Goal: Information Seeking & Learning: Learn about a topic

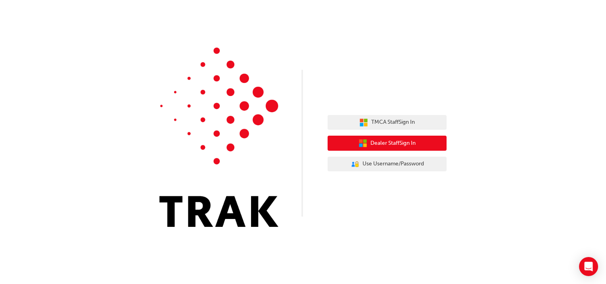
click at [418, 149] on button "Dealer Staff Sign In" at bounding box center [387, 143] width 119 height 15
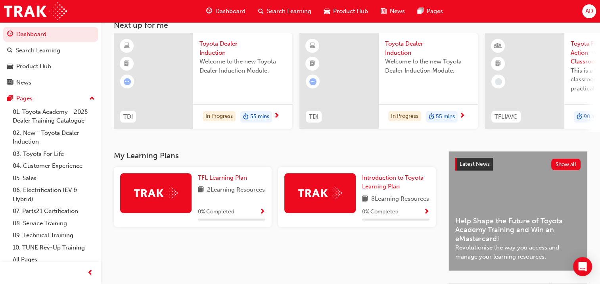
scroll to position [51, 0]
click at [259, 216] on span "Show Progress" at bounding box center [262, 212] width 6 height 7
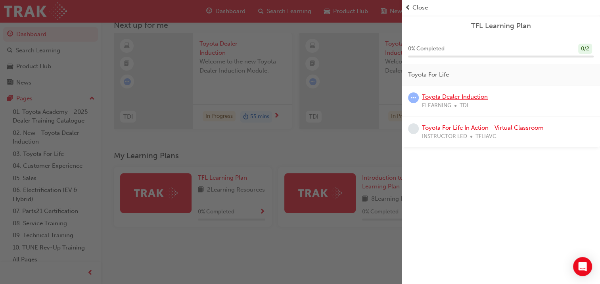
click at [451, 97] on link "Toyota Dealer Induction" at bounding box center [455, 96] width 66 height 7
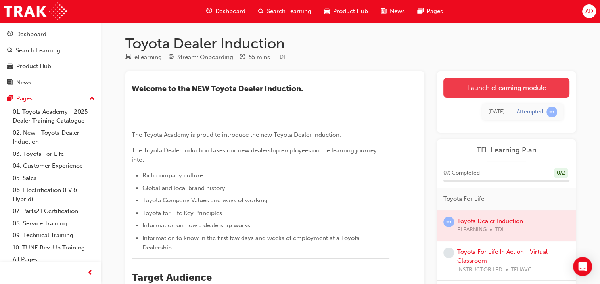
click at [508, 91] on link "Launch eLearning module" at bounding box center [506, 88] width 126 height 20
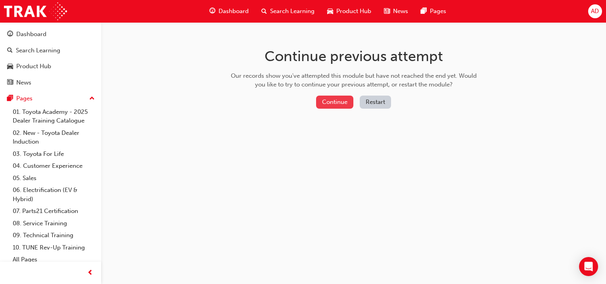
click at [336, 100] on button "Continue" at bounding box center [334, 102] width 37 height 13
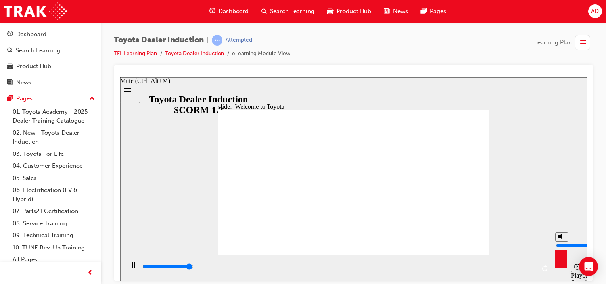
type input "3200"
type input "6"
click at [560, 242] on input "volume" at bounding box center [581, 245] width 51 height 6
type input "7500"
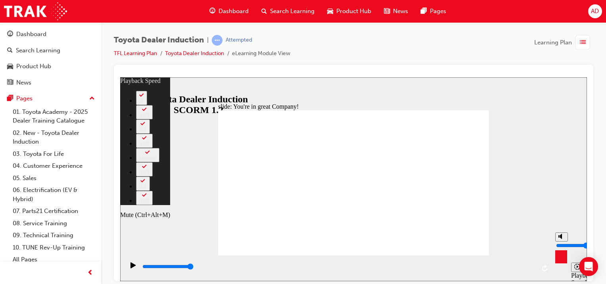
type input "4"
click at [560, 239] on polygon "Mute (Ctrl+Alt+M)" at bounding box center [561, 236] width 2 height 6
type input "0"
type input "4"
type input "0"
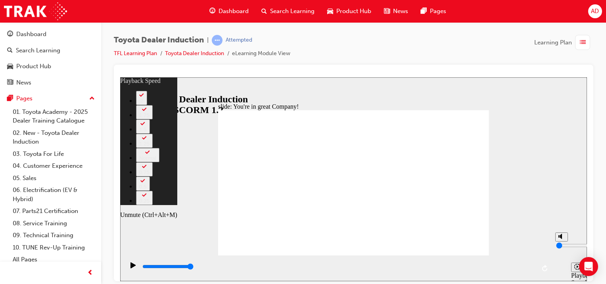
type input "6"
type input "3"
type input "6"
type input "3"
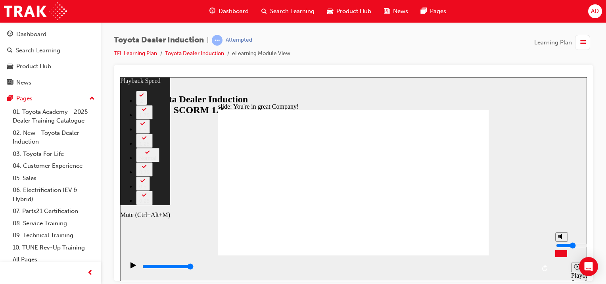
type input "6"
type input "3"
click at [560, 248] on input "volume" at bounding box center [581, 245] width 51 height 6
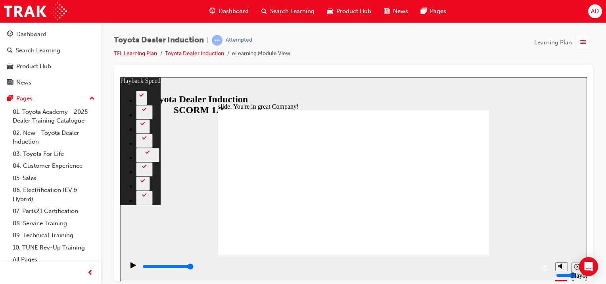
type input "156"
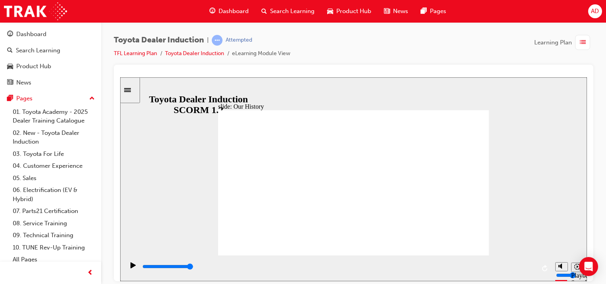
drag, startPoint x: 397, startPoint y: 233, endPoint x: 334, endPoint y: 209, distance: 66.6
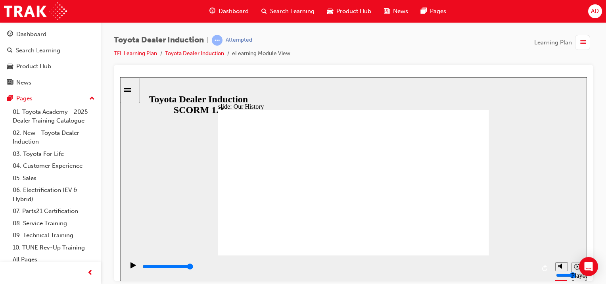
drag, startPoint x: 285, startPoint y: 169, endPoint x: 308, endPoint y: 178, distance: 25.8
drag, startPoint x: 349, startPoint y: 225, endPoint x: 404, endPoint y: 234, distance: 55.1
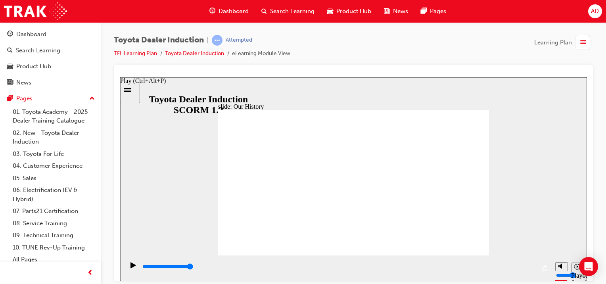
click at [132, 265] on icon "Play (Ctrl+Alt+P)" at bounding box center [133, 265] width 6 height 6
click at [503, 218] on div "slide: Our History Group 1 Freeform 3 Freeform 1 Freeform 2 Freeform 4 Rectangl…" at bounding box center [353, 179] width 467 height 204
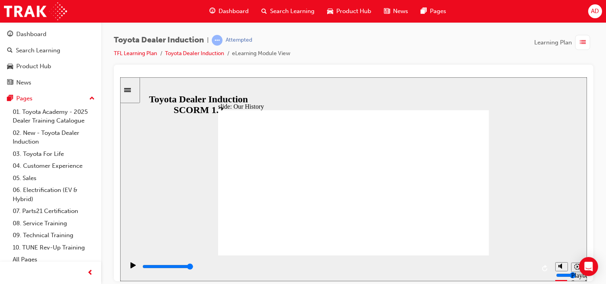
click at [503, 218] on div "slide: Our History Group 1 Freeform 3 Freeform 1 Freeform 2 Freeform 4 Rectangl…" at bounding box center [353, 179] width 467 height 204
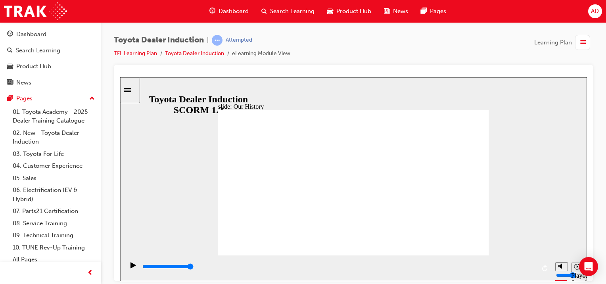
type input "8300"
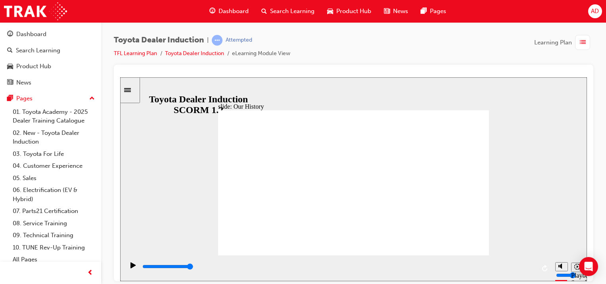
drag, startPoint x: 281, startPoint y: 227, endPoint x: 317, endPoint y: 228, distance: 36.5
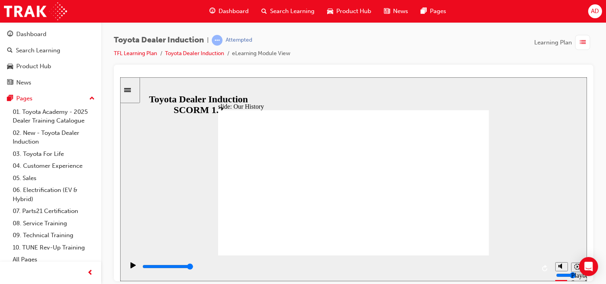
drag, startPoint x: 355, startPoint y: 228, endPoint x: 434, endPoint y: 224, distance: 79.4
drag, startPoint x: 426, startPoint y: 222, endPoint x: 365, endPoint y: 222, distance: 60.7
type input "3"
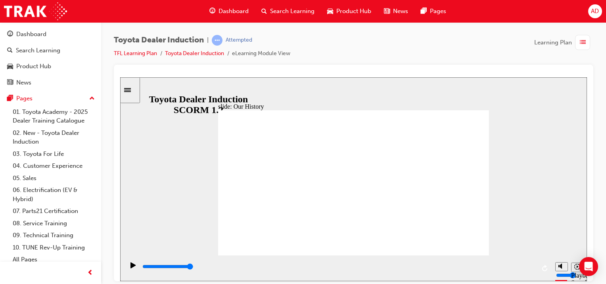
drag, startPoint x: 355, startPoint y: 222, endPoint x: 420, endPoint y: 221, distance: 65.0
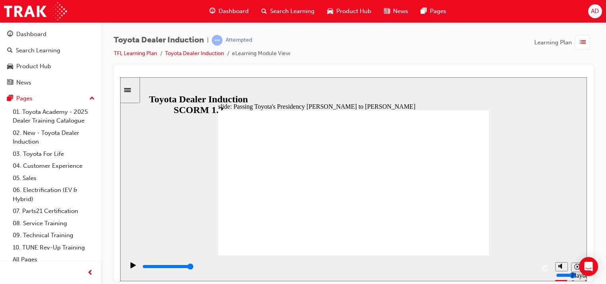
type input "5000"
radio input "true"
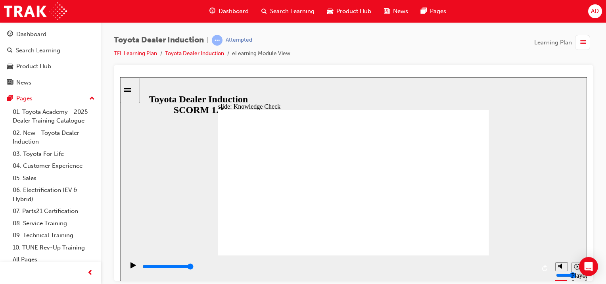
type input "5000"
radio input "true"
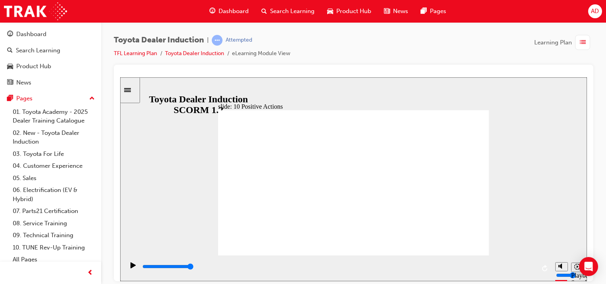
type input "10700"
drag, startPoint x: 559, startPoint y: 266, endPoint x: 560, endPoint y: 243, distance: 22.6
click at [560, 243] on div "misc controls" at bounding box center [561, 253] width 12 height 42
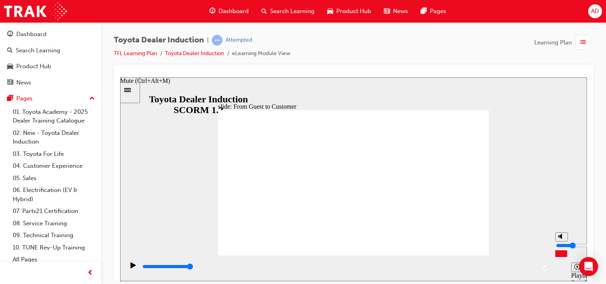
click at [560, 243] on input "volume" at bounding box center [581, 245] width 51 height 6
click at [560, 242] on input "volume" at bounding box center [581, 245] width 51 height 6
click at [560, 243] on input "volume" at bounding box center [581, 245] width 51 height 6
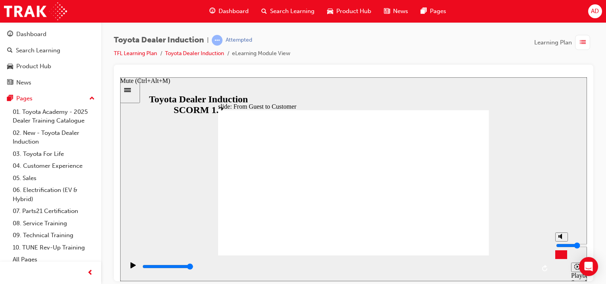
type input "4"
click at [560, 246] on input "volume" at bounding box center [581, 245] width 51 height 6
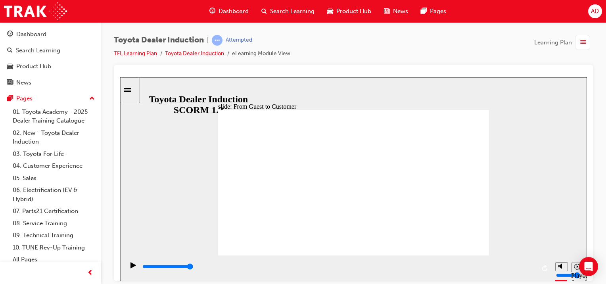
type input "15300"
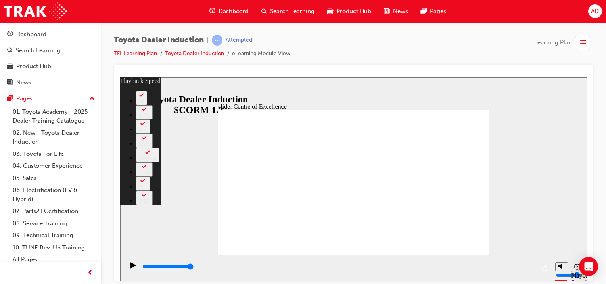
type input "248"
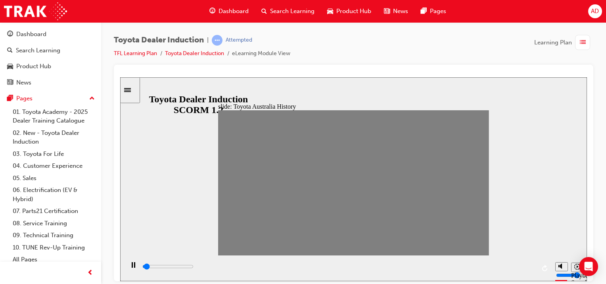
drag, startPoint x: 226, startPoint y: 185, endPoint x: 239, endPoint y: 186, distance: 12.7
drag, startPoint x: 236, startPoint y: 181, endPoint x: 250, endPoint y: 183, distance: 13.6
drag, startPoint x: 249, startPoint y: 183, endPoint x: 262, endPoint y: 186, distance: 13.5
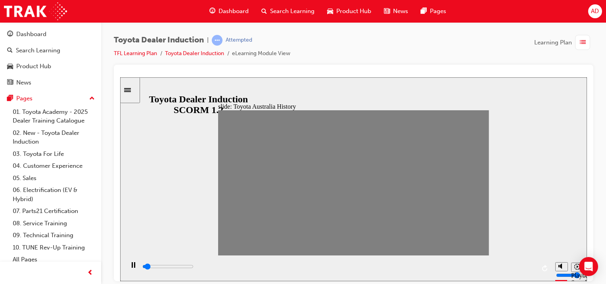
drag, startPoint x: 263, startPoint y: 188, endPoint x: 274, endPoint y: 190, distance: 11.7
drag, startPoint x: 274, startPoint y: 189, endPoint x: 291, endPoint y: 188, distance: 17.5
drag, startPoint x: 291, startPoint y: 188, endPoint x: 299, endPoint y: 183, distance: 9.7
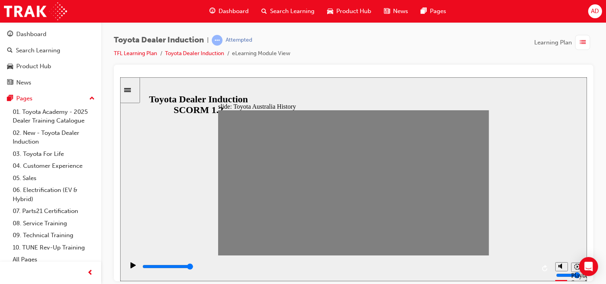
drag, startPoint x: 287, startPoint y: 183, endPoint x: 301, endPoint y: 189, distance: 15.3
drag, startPoint x: 301, startPoint y: 189, endPoint x: 321, endPoint y: 187, distance: 19.9
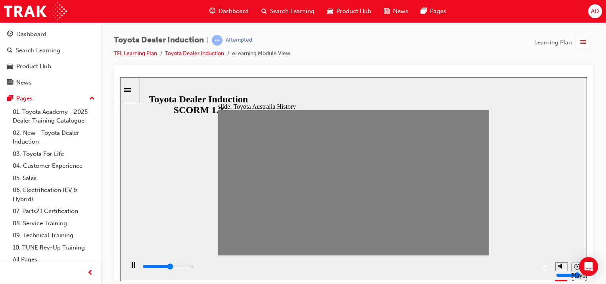
drag, startPoint x: 321, startPoint y: 185, endPoint x: 340, endPoint y: 182, distance: 18.9
drag, startPoint x: 327, startPoint y: 181, endPoint x: 342, endPoint y: 185, distance: 15.6
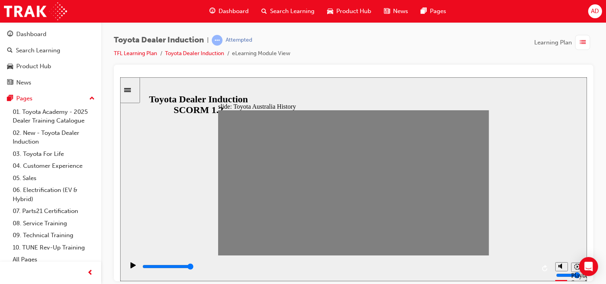
drag, startPoint x: 327, startPoint y: 183, endPoint x: 354, endPoint y: 182, distance: 27.8
drag, startPoint x: 354, startPoint y: 181, endPoint x: 362, endPoint y: 182, distance: 7.1
drag, startPoint x: 351, startPoint y: 184, endPoint x: 368, endPoint y: 185, distance: 16.3
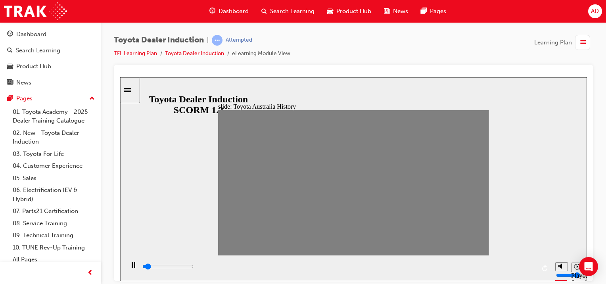
drag, startPoint x: 368, startPoint y: 185, endPoint x: 374, endPoint y: 188, distance: 7.3
drag, startPoint x: 374, startPoint y: 188, endPoint x: 386, endPoint y: 190, distance: 12.1
drag, startPoint x: 386, startPoint y: 190, endPoint x: 389, endPoint y: 185, distance: 5.0
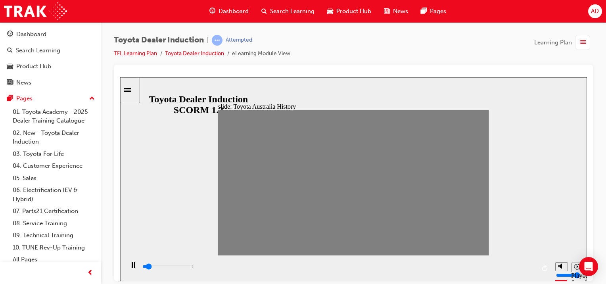
drag, startPoint x: 388, startPoint y: 184, endPoint x: 400, endPoint y: 183, distance: 11.6
drag, startPoint x: 400, startPoint y: 183, endPoint x: 415, endPoint y: 182, distance: 15.1
drag, startPoint x: 416, startPoint y: 180, endPoint x: 425, endPoint y: 183, distance: 9.5
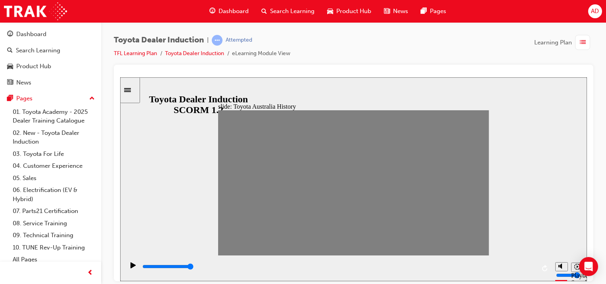
drag, startPoint x: 412, startPoint y: 178, endPoint x: 425, endPoint y: 186, distance: 15.1
drag, startPoint x: 414, startPoint y: 184, endPoint x: 426, endPoint y: 186, distance: 12.5
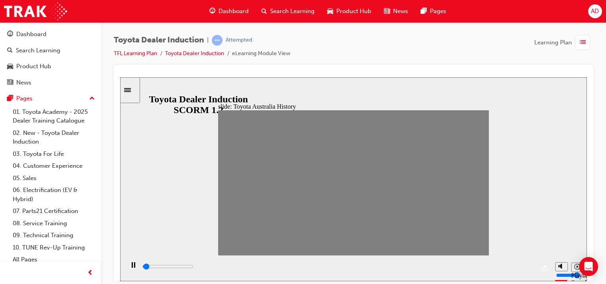
type input "100"
type input "17"
drag, startPoint x: 426, startPoint y: 186, endPoint x: 444, endPoint y: 185, distance: 17.9
type input "0"
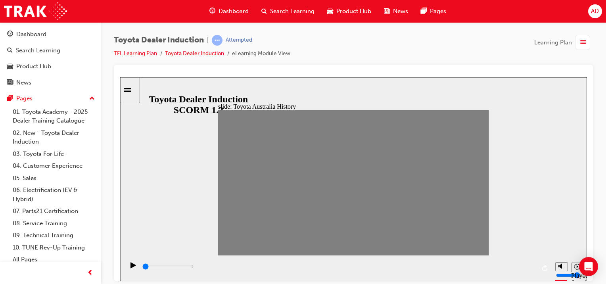
type input "18"
drag, startPoint x: 440, startPoint y: 184, endPoint x: 450, endPoint y: 186, distance: 11.1
drag, startPoint x: 448, startPoint y: 181, endPoint x: 463, endPoint y: 183, distance: 15.3
drag, startPoint x: 463, startPoint y: 184, endPoint x: 479, endPoint y: 188, distance: 16.8
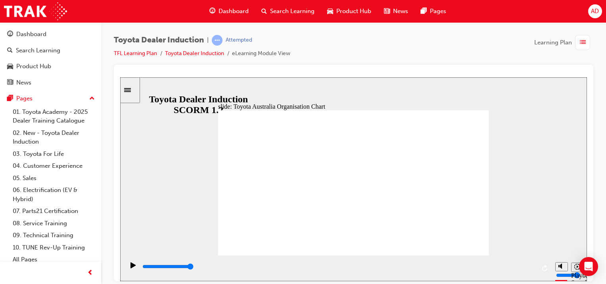
type input "5000"
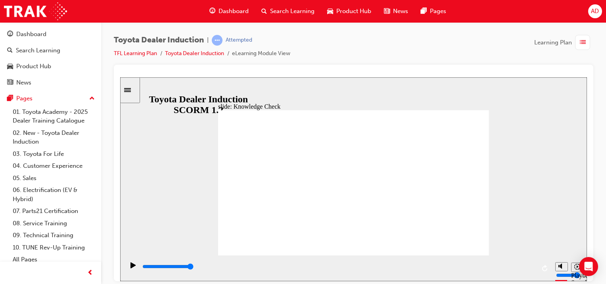
radio input "true"
type input "2500"
radio input "true"
type input "5000"
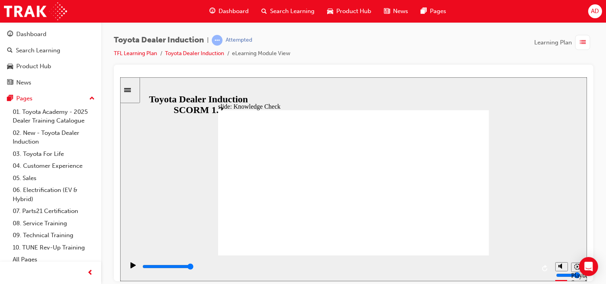
radio input "true"
type input "5000"
radio input "true"
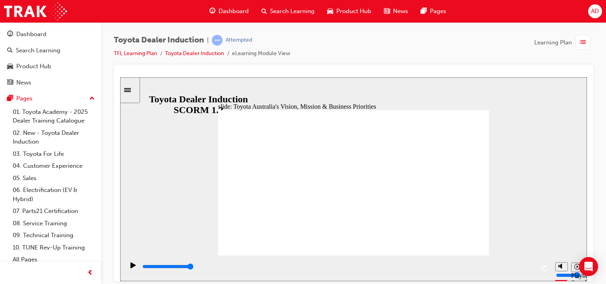
type input "9200"
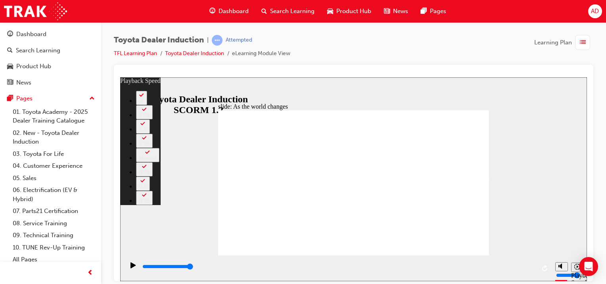
type input "128"
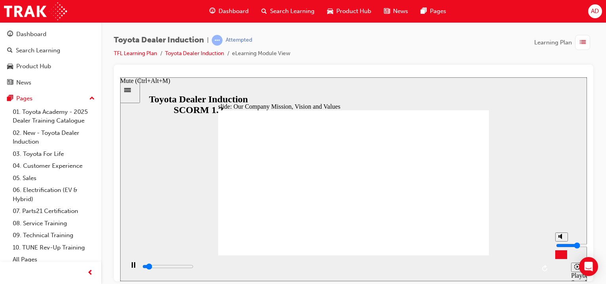
click at [561, 243] on input "volume" at bounding box center [581, 245] width 51 height 6
type input "35200"
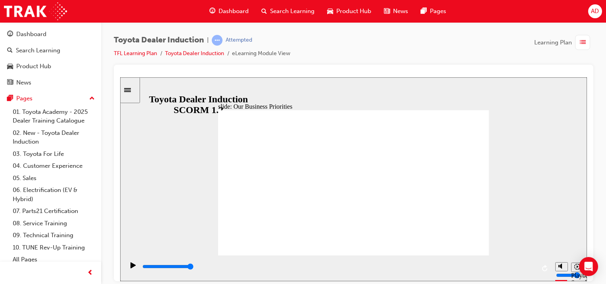
drag, startPoint x: 238, startPoint y: 104, endPoint x: 237, endPoint y: 110, distance: 6.0
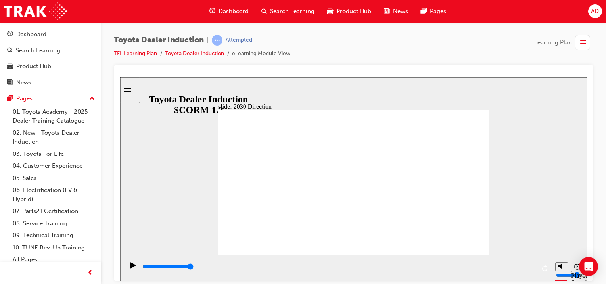
type input "5000"
type input "happiness"
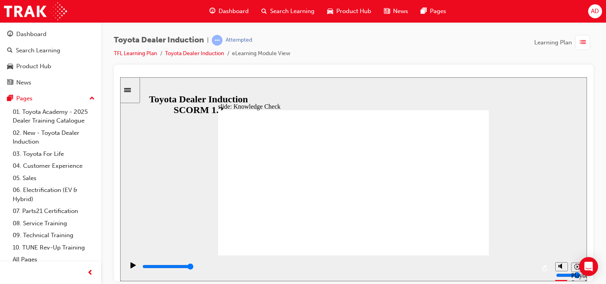
type input "happiness"
type input "5000"
type input "moved"
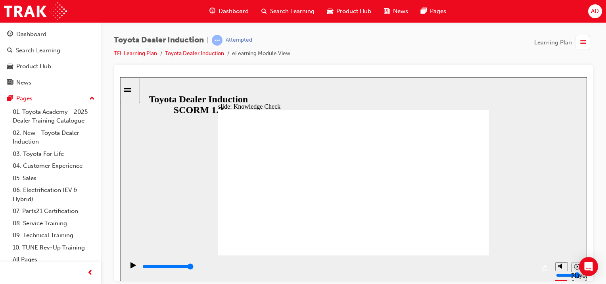
type input "moved"
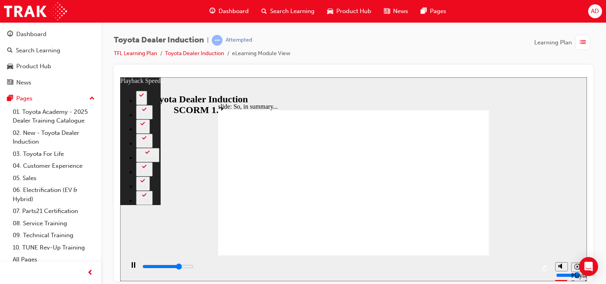
type input "4900"
type input "0"
type input "5300"
type input "0"
type input "5500"
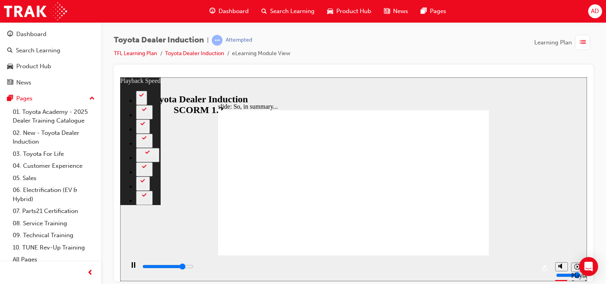
type input "1"
type input "5700"
type input "1"
type input "6000"
type input "1"
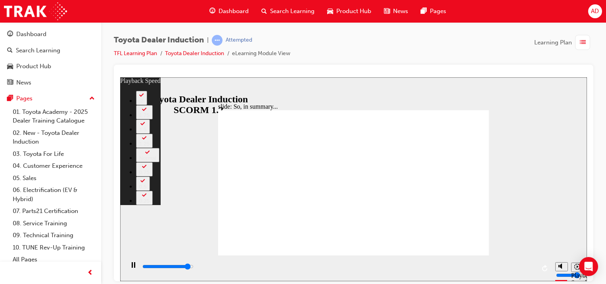
type input "6300"
type input "1"
type input "6500"
type input "2"
type input "6500"
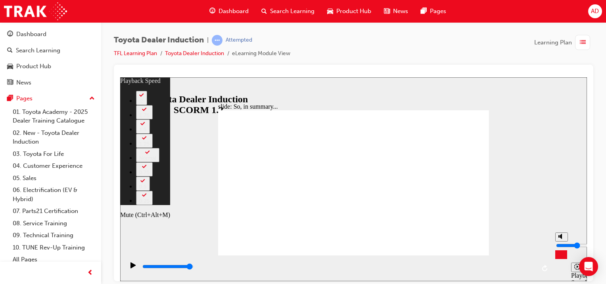
type input "3"
click at [562, 239] on icon "Mute (Ctrl+Alt+M)" at bounding box center [561, 236] width 6 height 6
type input "0"
type input "3"
type input "0"
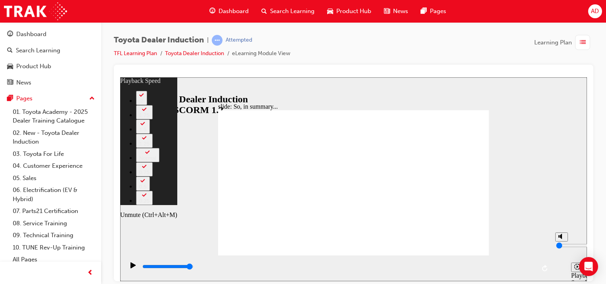
type input "5"
type input "2"
type input "5"
type input "2"
type input "5"
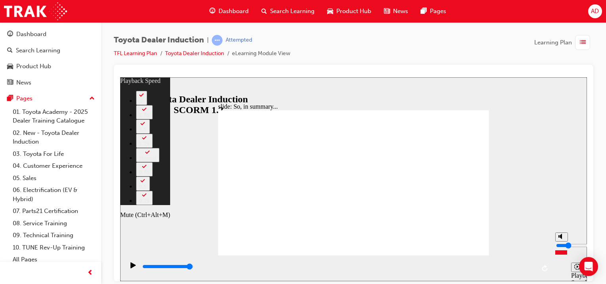
type input "2"
click at [558, 248] on input "volume" at bounding box center [581, 245] width 51 height 6
type input "17"
type input "0"
type input "17"
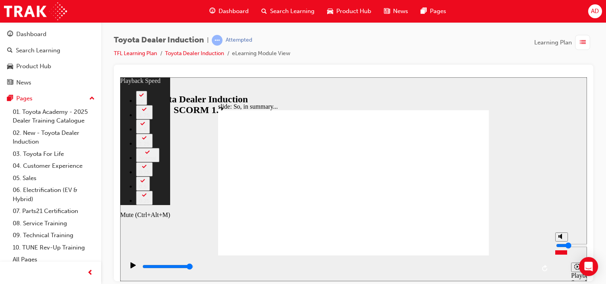
type input "0"
type input "17"
type input "0"
click at [560, 248] on input "volume" at bounding box center [581, 245] width 51 height 6
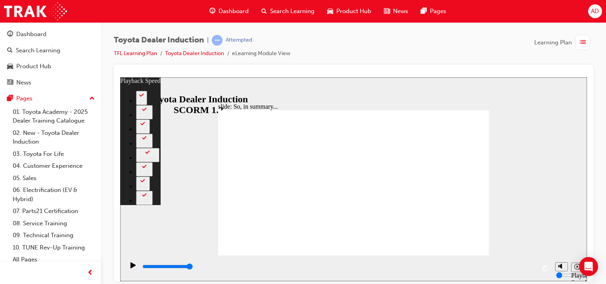
type input "128"
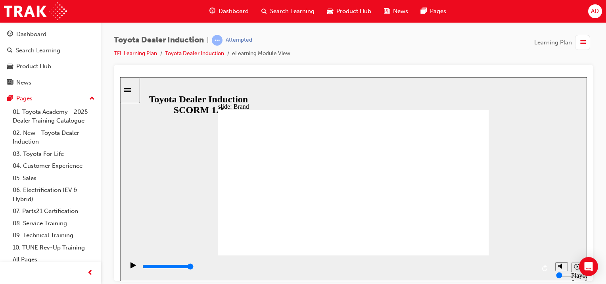
click at [559, 257] on div "Playback Speed 2 1.75 1.5 1.25" at bounding box center [567, 268] width 32 height 26
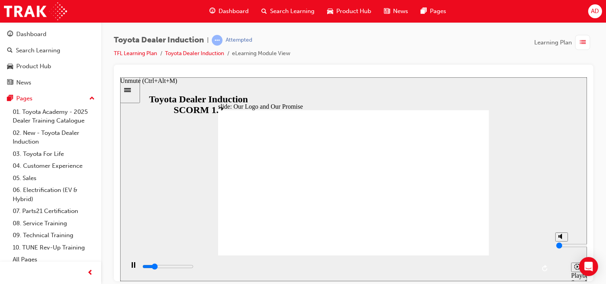
type input "11600"
type input "3"
type input "11800"
type input "3"
click at [560, 248] on input "volume" at bounding box center [581, 245] width 51 height 6
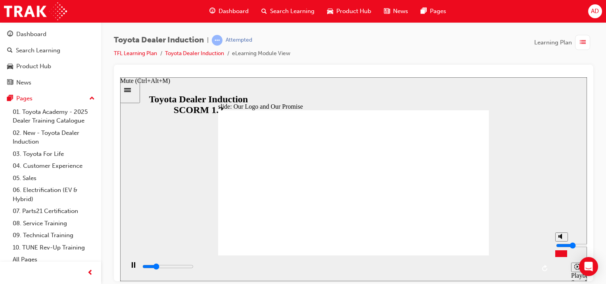
click at [563, 243] on input "volume" at bounding box center [581, 245] width 51 height 6
type input "14900"
type input "5"
type input "15100"
type input "5"
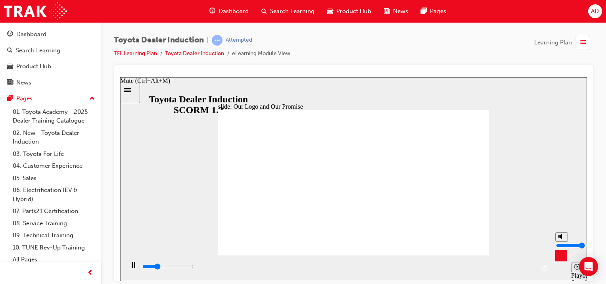
click at [560, 242] on input "volume" at bounding box center [581, 245] width 51 height 6
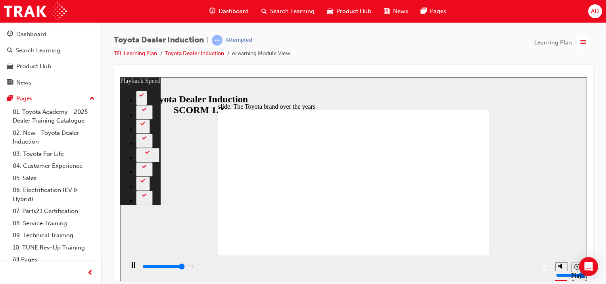
type input "6800"
type input "0"
type input "7100"
type input "0"
type input "7300"
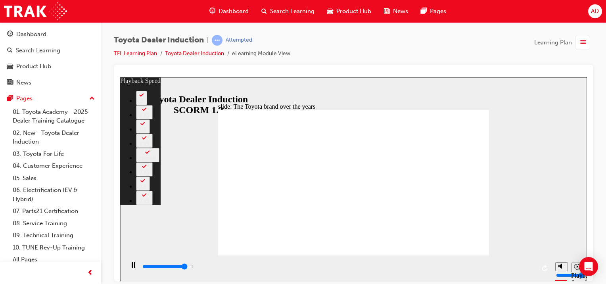
type input "1"
type input "7600"
type input "1"
type input "7800"
type input "1"
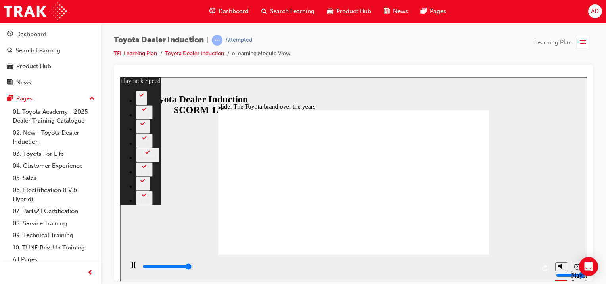
type input "8100"
type input "1"
type input "8400"
type input "2"
type input "8400"
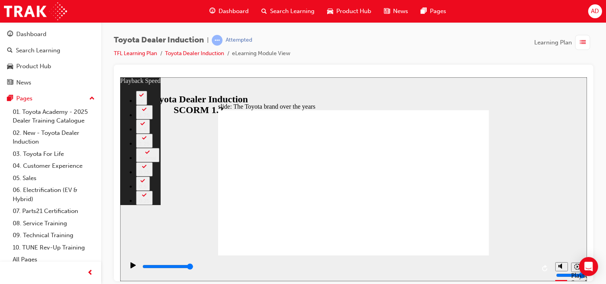
type input "165"
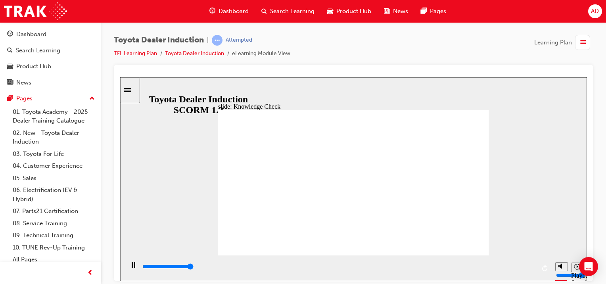
type input "5000"
radio input "true"
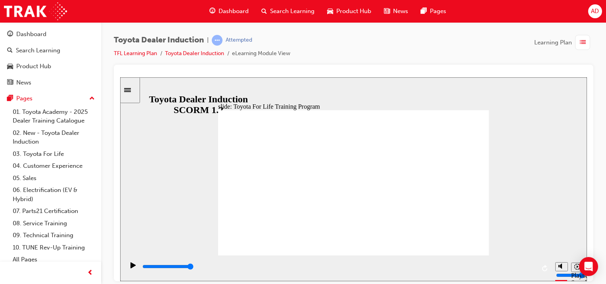
drag, startPoint x: 338, startPoint y: 191, endPoint x: 475, endPoint y: 189, distance: 136.8
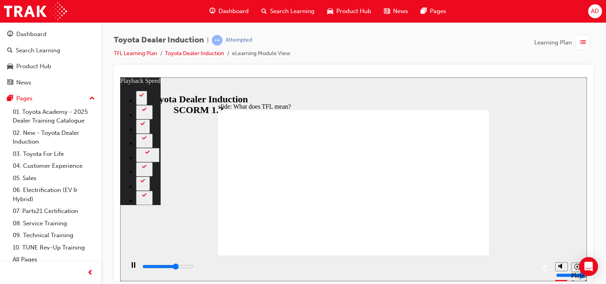
type input "7300"
type input "0"
type input "7500"
type input "0"
type input "7800"
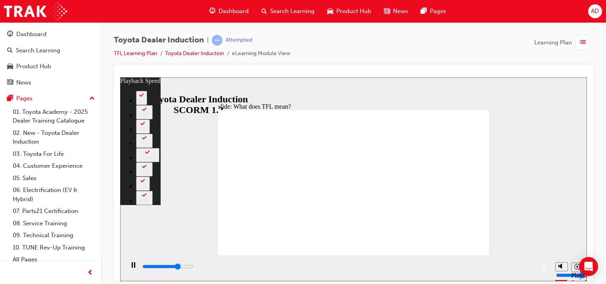
type input "1"
type input "8000"
type input "1"
type input "8300"
type input "1"
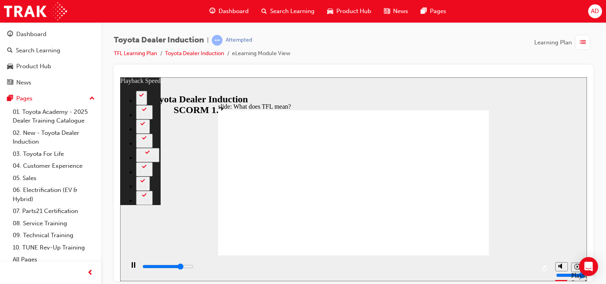
type input "8600"
type input "1"
type input "8800"
type input "2"
type input "9100"
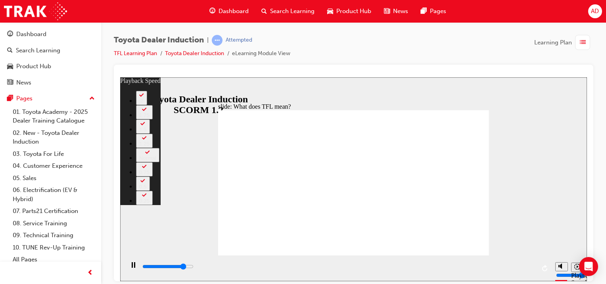
type input "2"
type input "9400"
type input "2"
type input "9600"
type input "2"
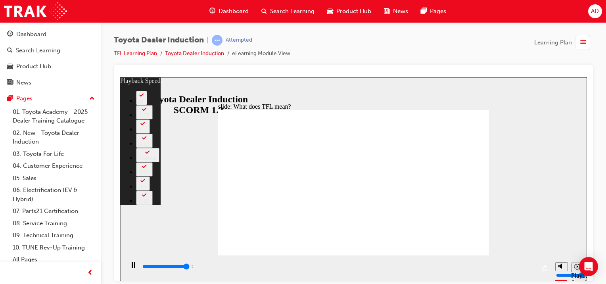
type input "9900"
type input "3"
type input "10000"
type input "3"
type input "10200"
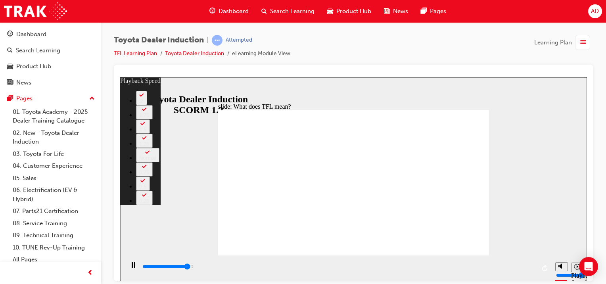
type input "3"
type input "10400"
type input "3"
type input "10700"
type input "3"
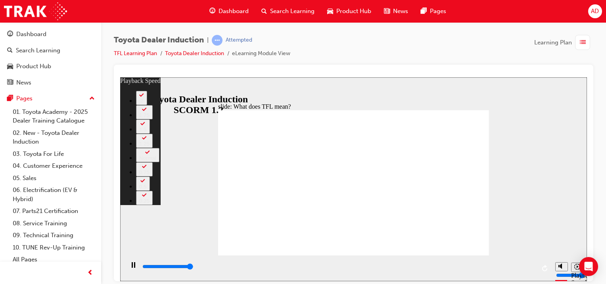
type input "10800"
type input "139"
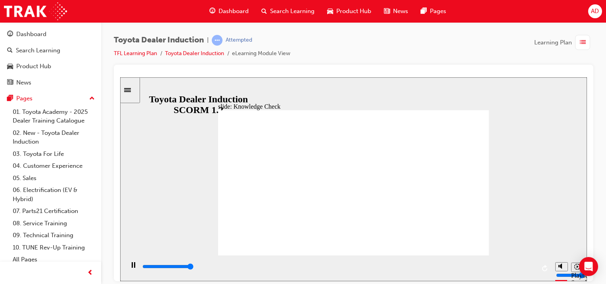
type input "5000"
radio input "true"
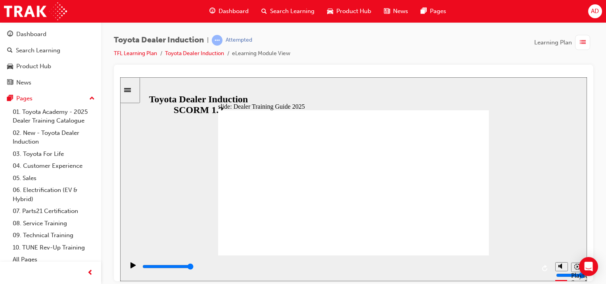
type input "5000"
radio input "true"
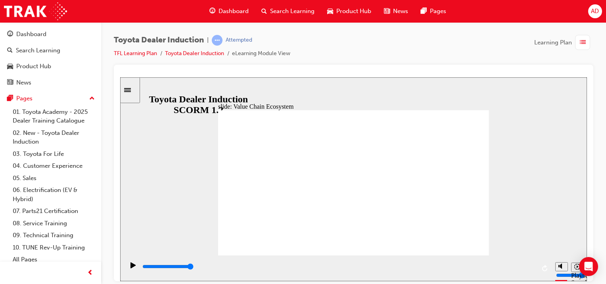
type input "11300"
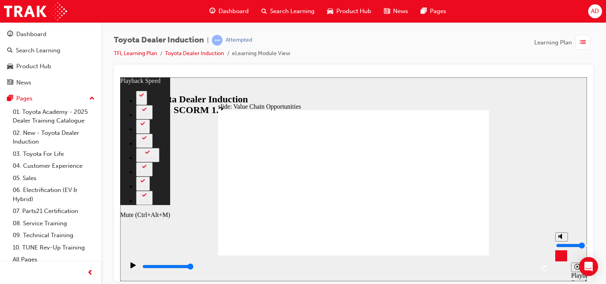
type input "32"
type input "3"
type input "32"
type input "3"
type input "32"
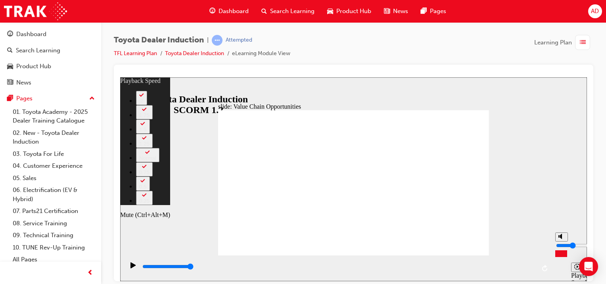
type input "3"
click at [559, 248] on input "volume" at bounding box center [581, 245] width 51 height 6
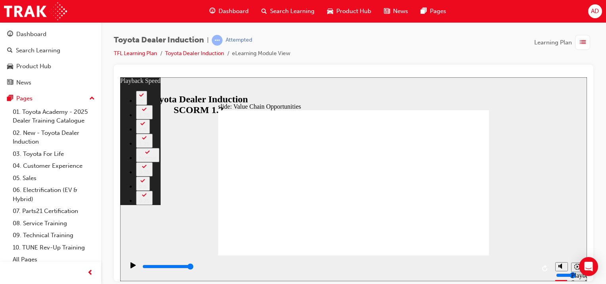
type input "64"
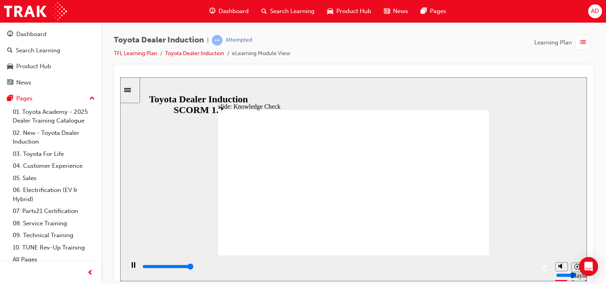
type input "5000"
radio input "true"
type input "5000"
radio input "true"
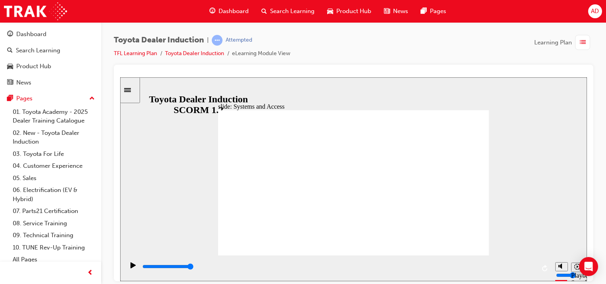
type input "14700"
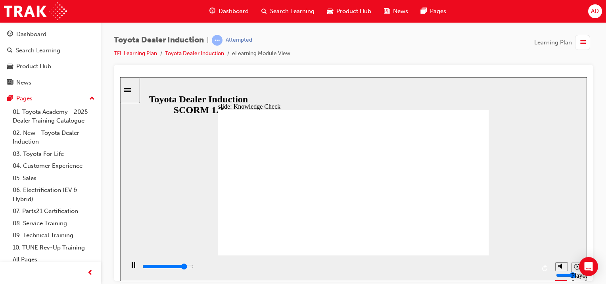
type input "5000"
type input "toyota engage app"
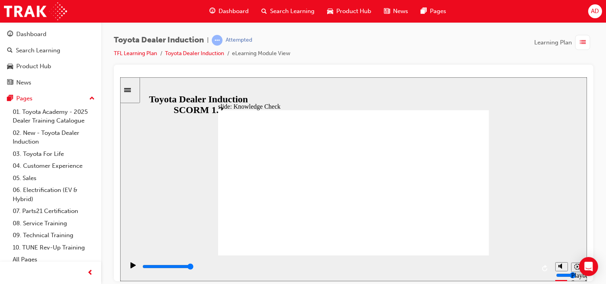
type input "toyota engage app"
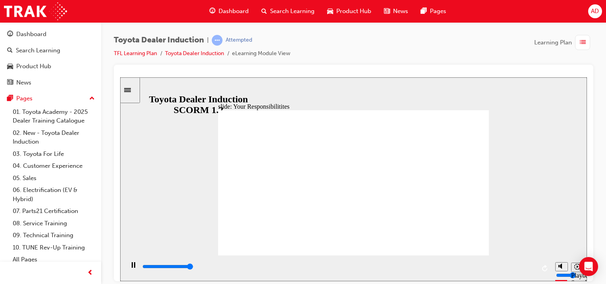
type input "8400"
checkbox input "true"
checkbox input "false"
checkbox input "true"
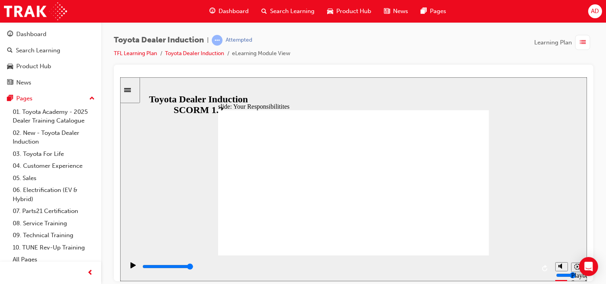
checkbox input "true"
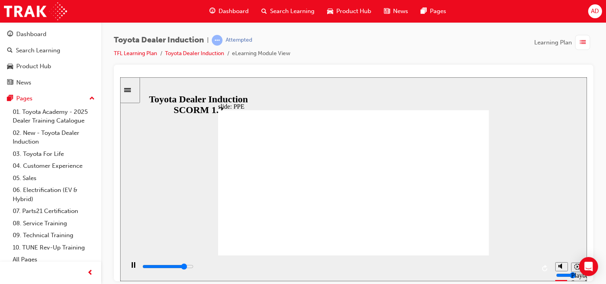
drag, startPoint x: 380, startPoint y: 225, endPoint x: 338, endPoint y: 221, distance: 42.2
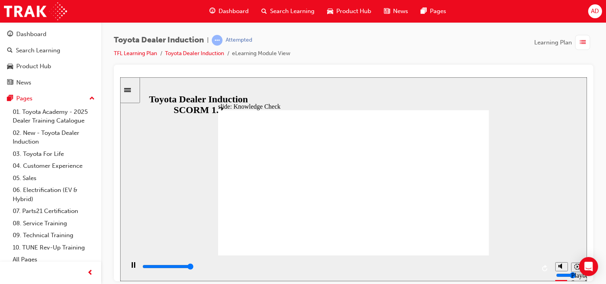
type input "5000"
checkbox input "true"
type input "5000"
radio input "true"
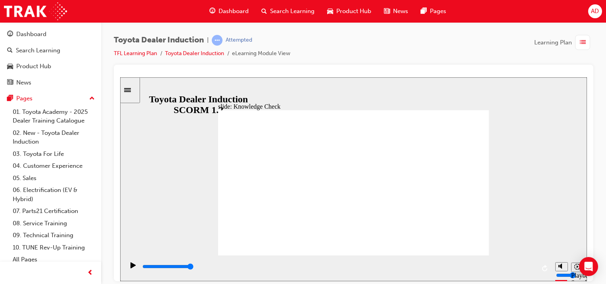
type input "5000"
checkbox input "true"
type input "5000"
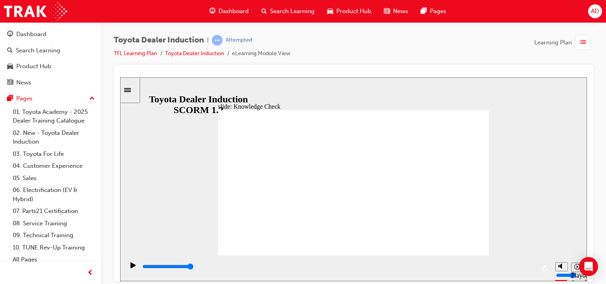
checkbox input "true"
type input "9900"
